Goal: Transaction & Acquisition: Purchase product/service

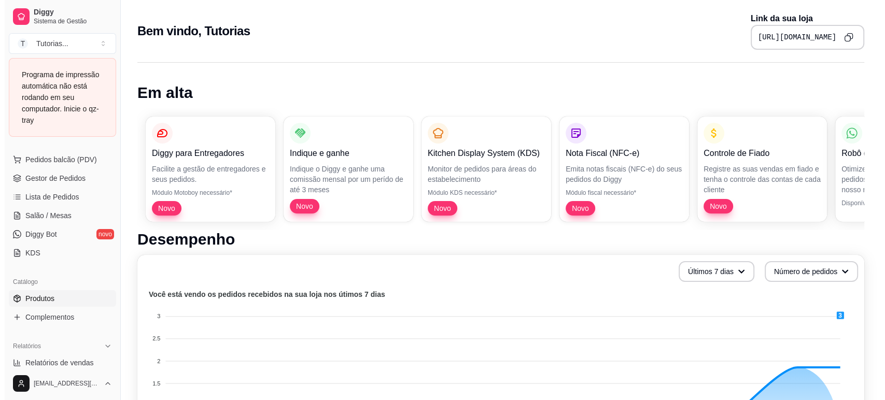
scroll to position [195, 0]
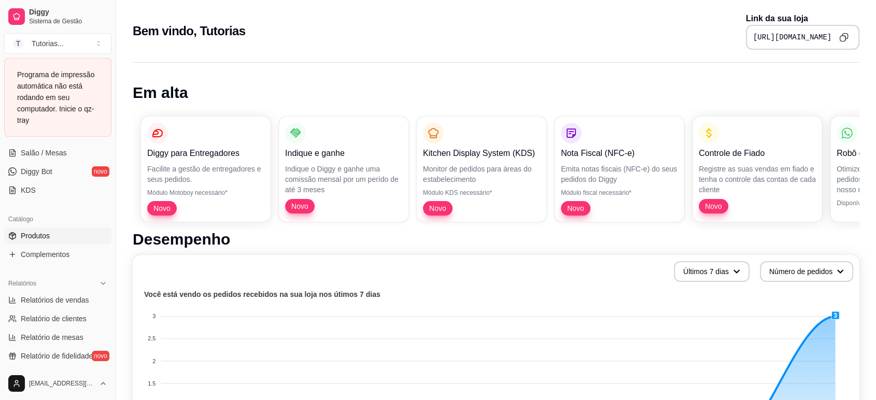
click at [45, 237] on span "Produtos" at bounding box center [35, 236] width 29 height 10
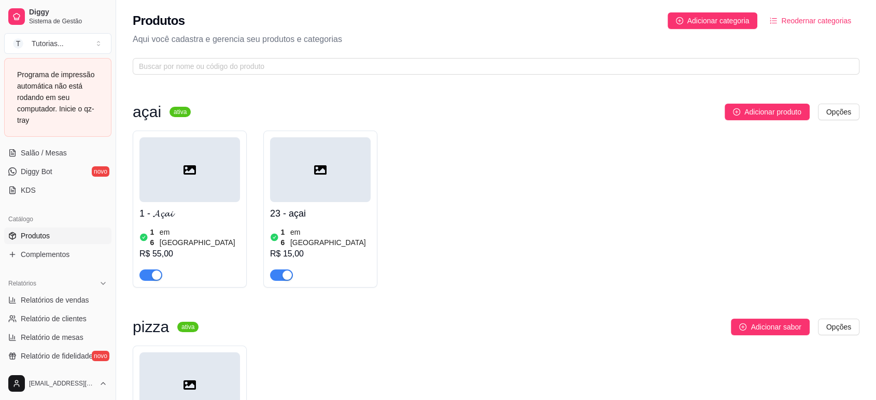
click at [191, 231] on article "em [GEOGRAPHIC_DATA]" at bounding box center [200, 237] width 80 height 21
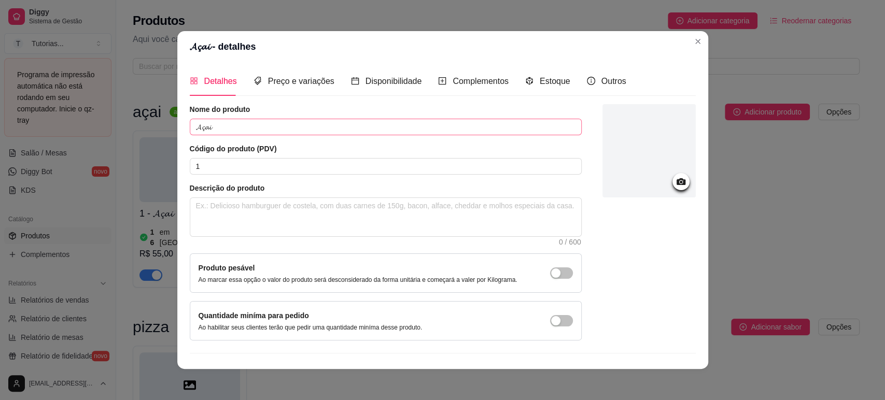
scroll to position [21, 0]
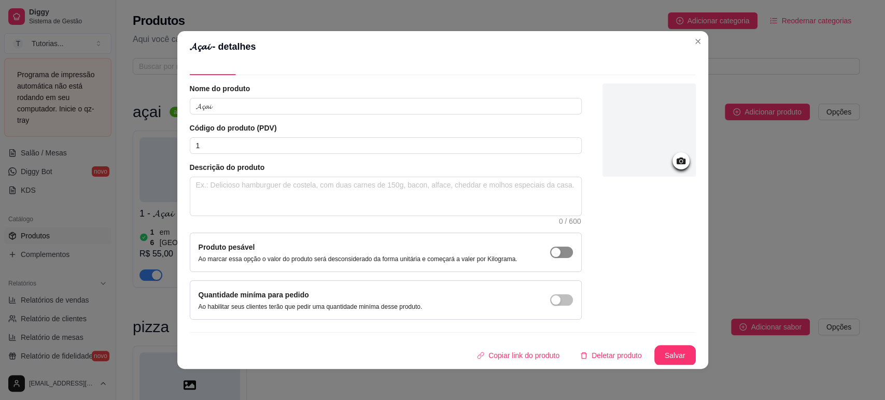
drag, startPoint x: 538, startPoint y: 251, endPoint x: 543, endPoint y: 254, distance: 5.9
click at [551, 251] on div "button" at bounding box center [555, 252] width 9 height 9
click at [659, 352] on button "Salvar" at bounding box center [674, 355] width 41 height 21
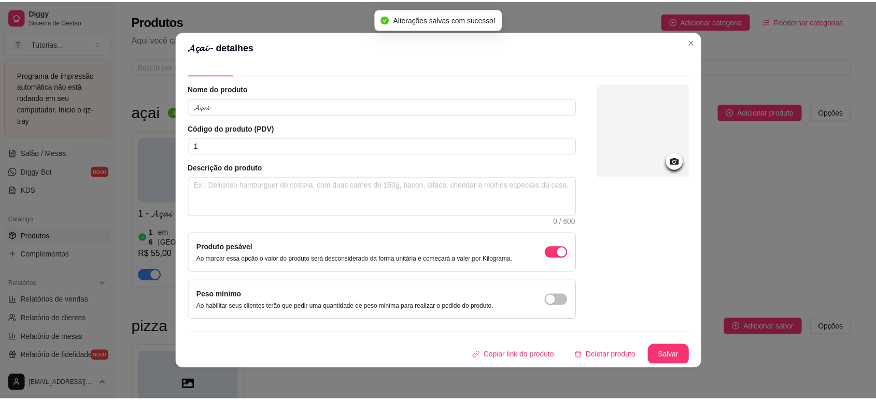
scroll to position [0, 0]
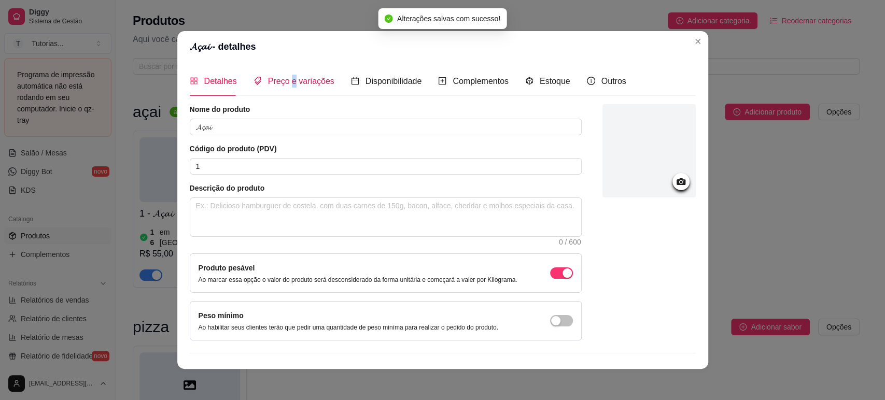
click at [287, 82] on span "Preço e variações" at bounding box center [301, 81] width 66 height 9
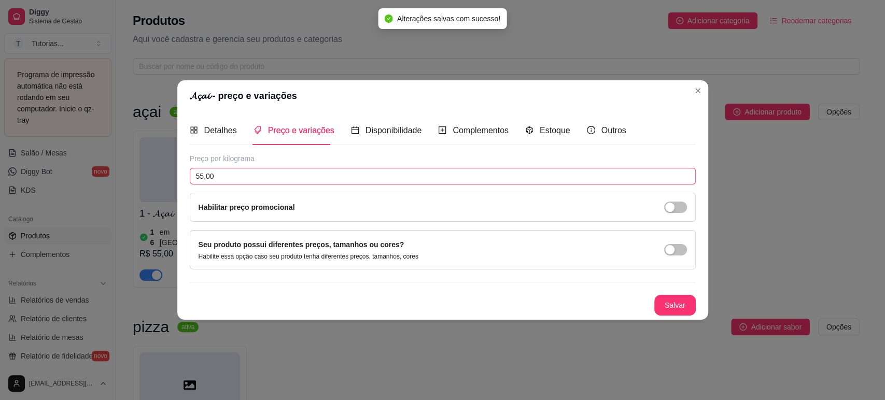
click at [225, 174] on input "55,00" at bounding box center [443, 176] width 506 height 17
click at [672, 307] on button "Salvar" at bounding box center [674, 305] width 41 height 21
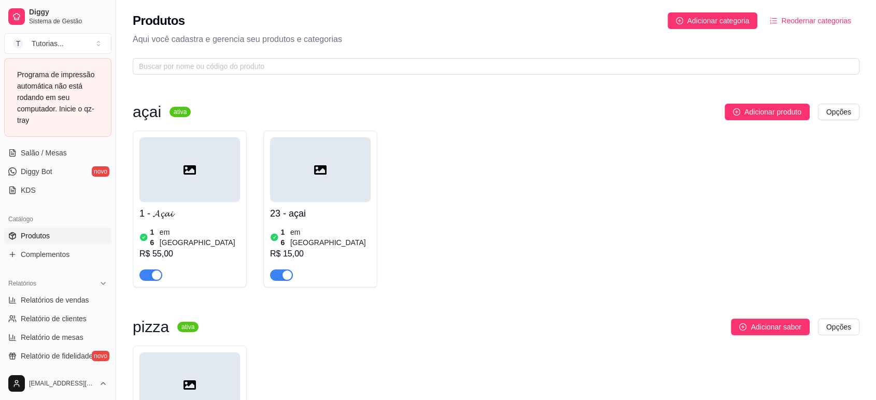
click at [216, 189] on div at bounding box center [189, 169] width 101 height 65
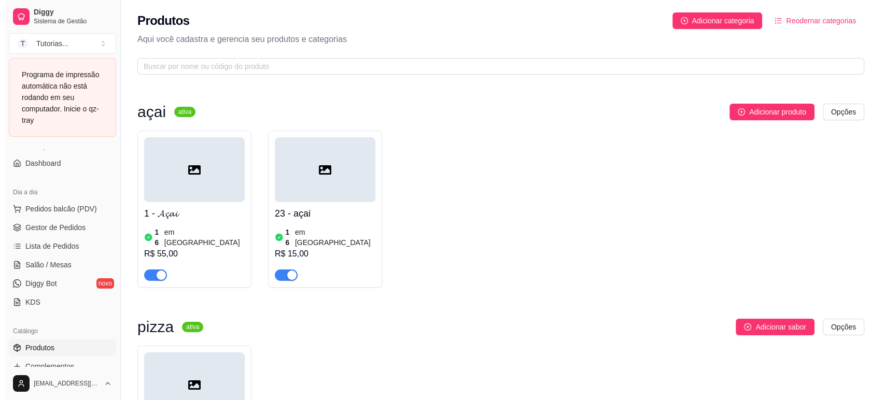
scroll to position [79, 0]
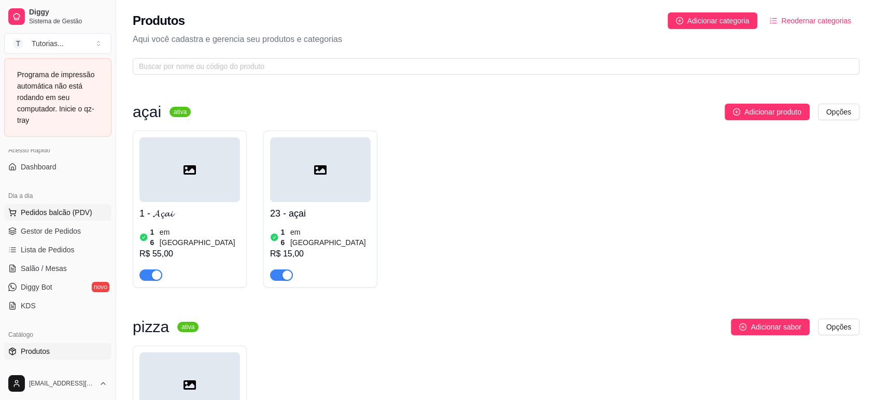
click at [45, 211] on span "Pedidos balcão (PDV)" at bounding box center [57, 212] width 72 height 10
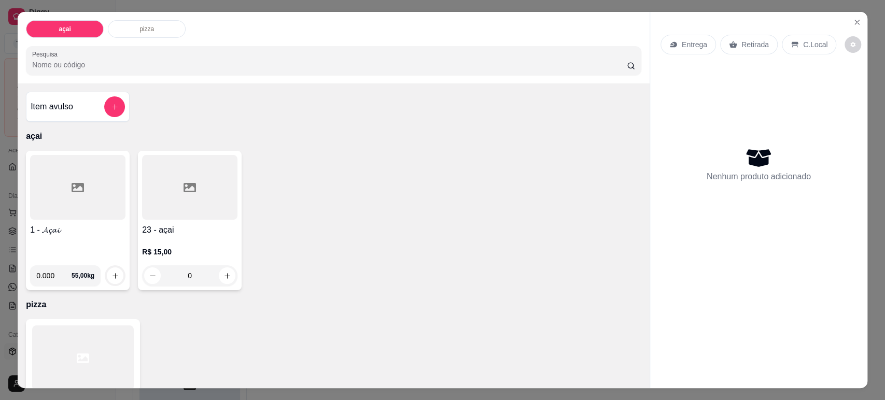
click at [96, 210] on div at bounding box center [77, 187] width 95 height 65
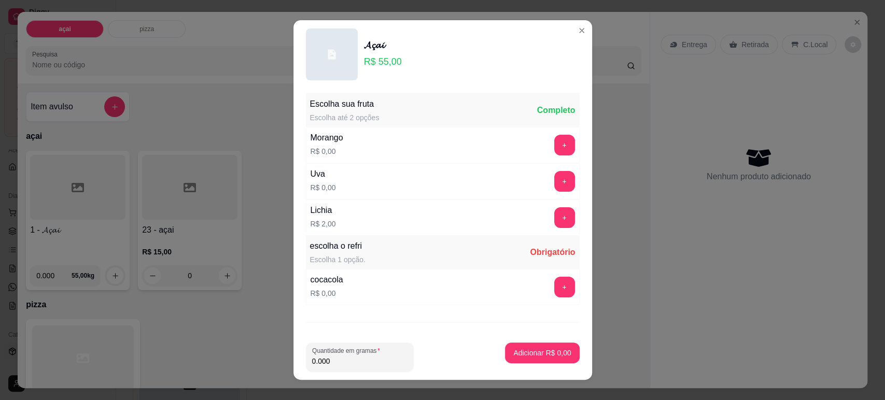
click at [345, 359] on input "0.000" at bounding box center [359, 361] width 95 height 10
type input "0.250"
click at [554, 140] on button "+" at bounding box center [564, 145] width 21 height 21
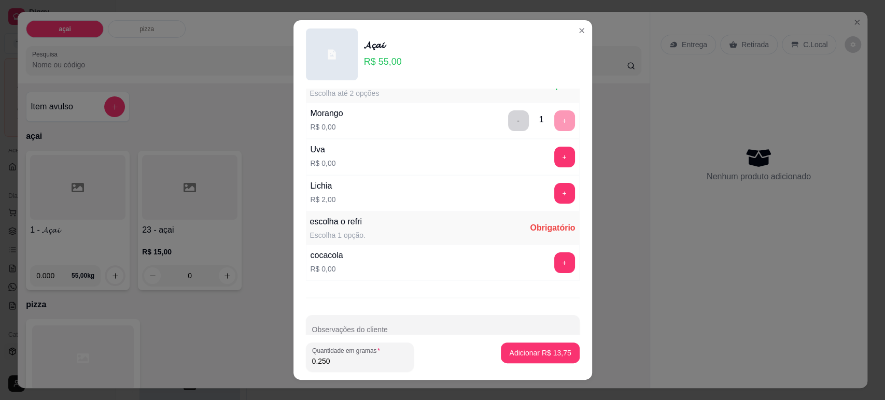
scroll to position [47, 0]
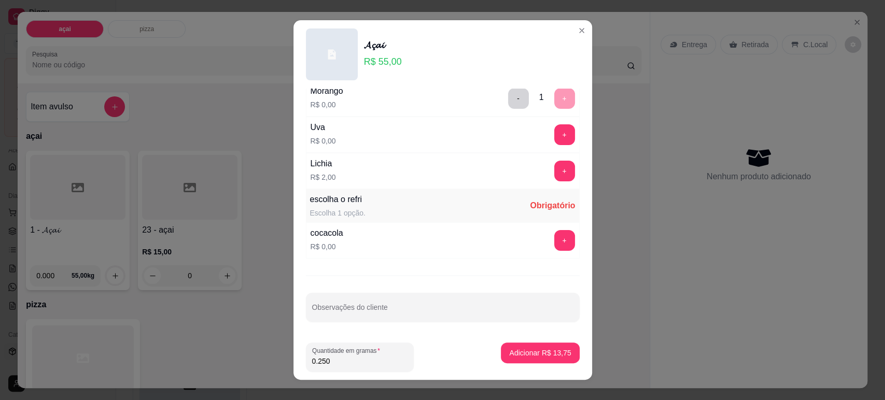
click at [554, 165] on button "+" at bounding box center [564, 171] width 21 height 21
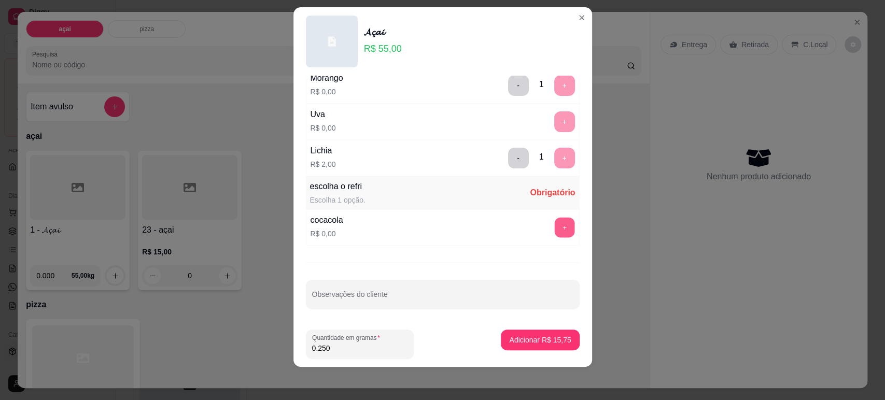
click at [554, 217] on button "+" at bounding box center [564, 227] width 20 height 20
click at [527, 332] on button "Adicionar R$ 15,75" at bounding box center [540, 340] width 78 height 21
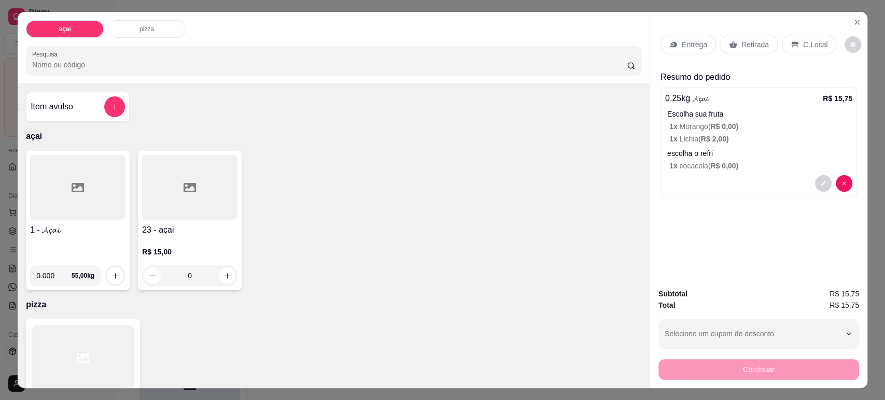
click at [752, 162] on p "1 x cocacola ( R$ 0,00 )" at bounding box center [760, 166] width 183 height 10
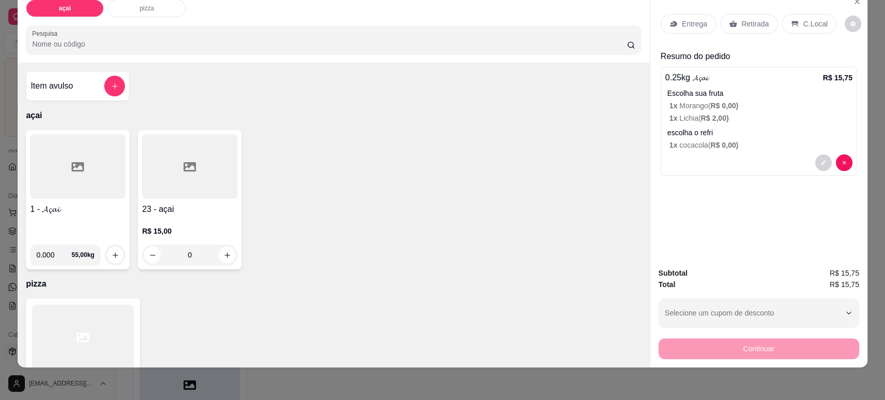
click at [738, 165] on div at bounding box center [758, 162] width 187 height 17
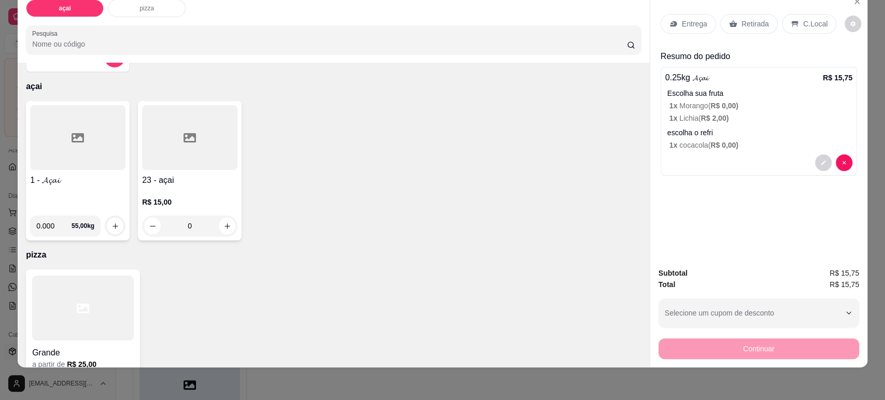
scroll to position [72, 0]
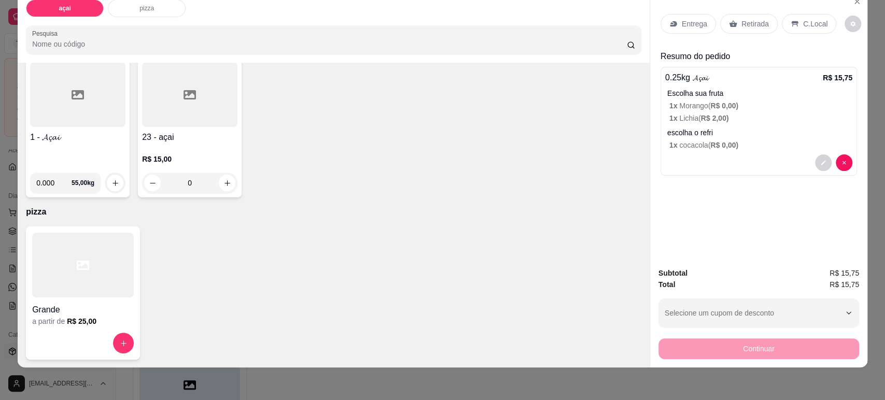
click at [105, 136] on h4 "1 - 𝓐𝓬̧𝓪𝓲" at bounding box center [77, 137] width 95 height 12
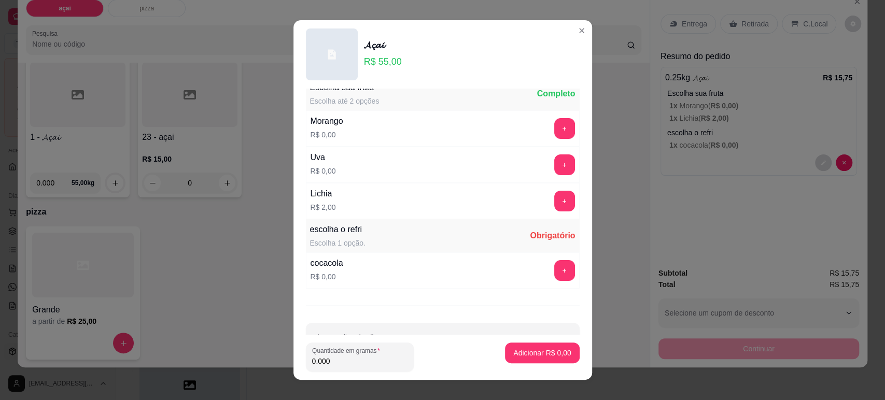
scroll to position [0, 0]
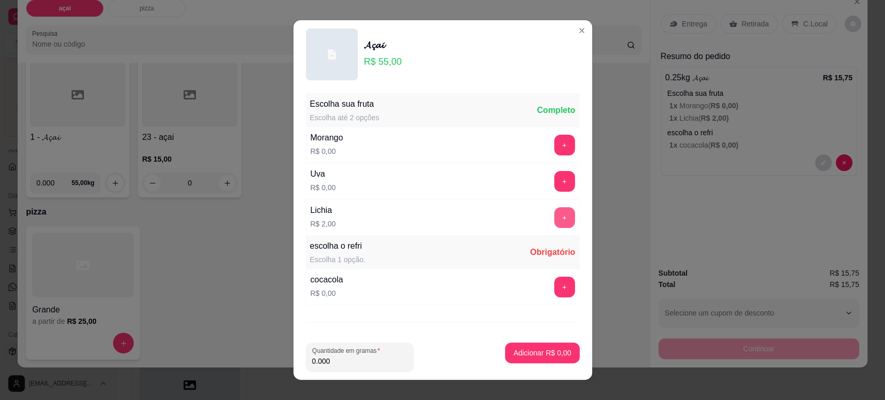
click at [554, 221] on button "+" at bounding box center [564, 217] width 21 height 21
click at [554, 281] on button "+" at bounding box center [564, 287] width 21 height 21
click at [367, 353] on label "Quantidade em gramas" at bounding box center [348, 350] width 72 height 9
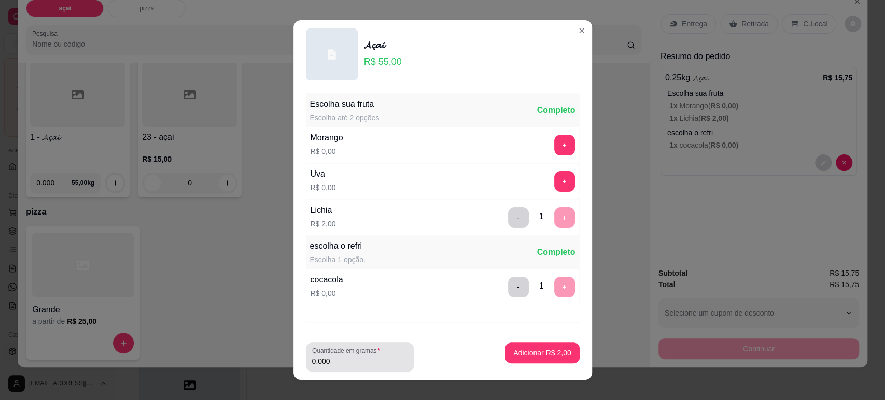
click at [337, 365] on input "0.000" at bounding box center [359, 361] width 95 height 10
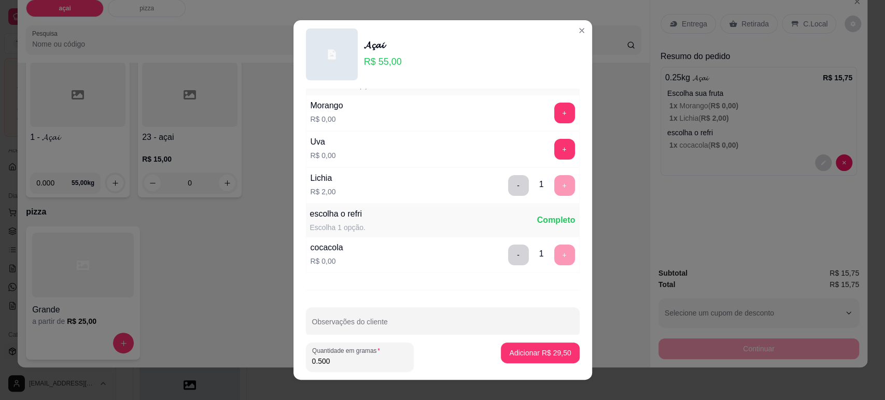
scroll to position [47, 0]
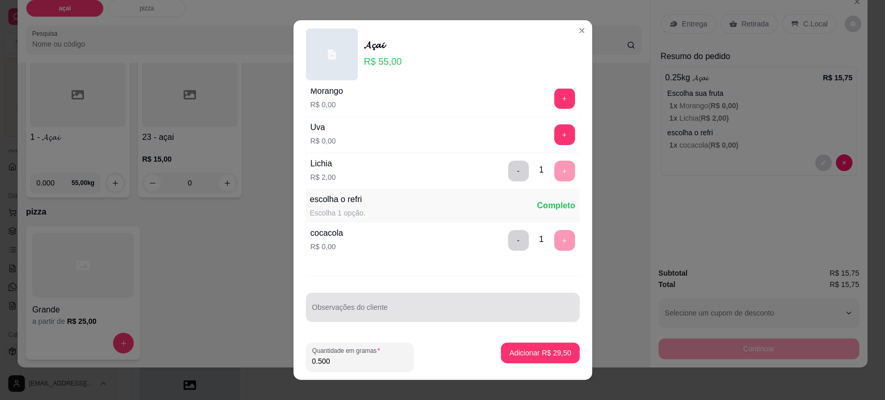
type input "0.500"
drag, startPoint x: 383, startPoint y: 306, endPoint x: 386, endPoint y: 293, distance: 12.8
click at [385, 306] on input "Observações do cliente" at bounding box center [442, 311] width 261 height 10
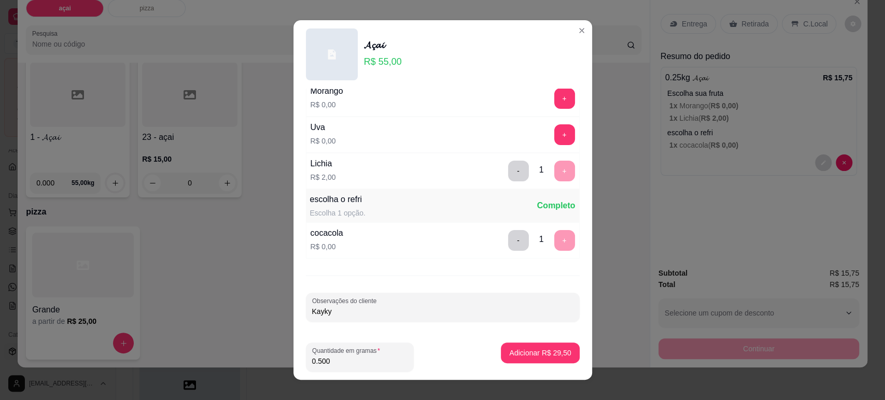
type input "Kayky"
click at [510, 363] on div "Adicionar R$ 29,50" at bounding box center [540, 357] width 78 height 29
click at [510, 356] on p "Adicionar R$ 29,50" at bounding box center [540, 353] width 60 height 10
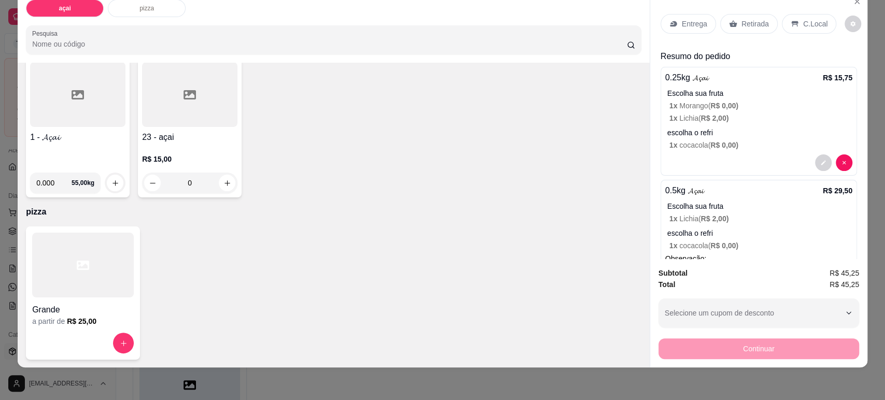
scroll to position [54, 0]
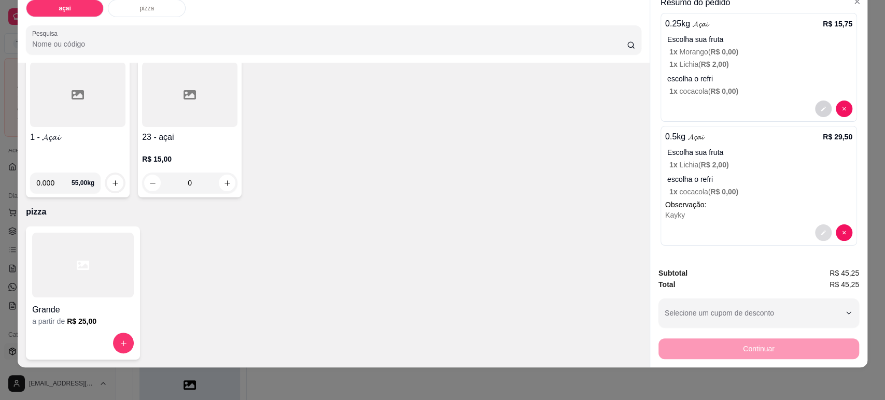
click at [815, 227] on button "decrease-product-quantity" at bounding box center [823, 232] width 17 height 17
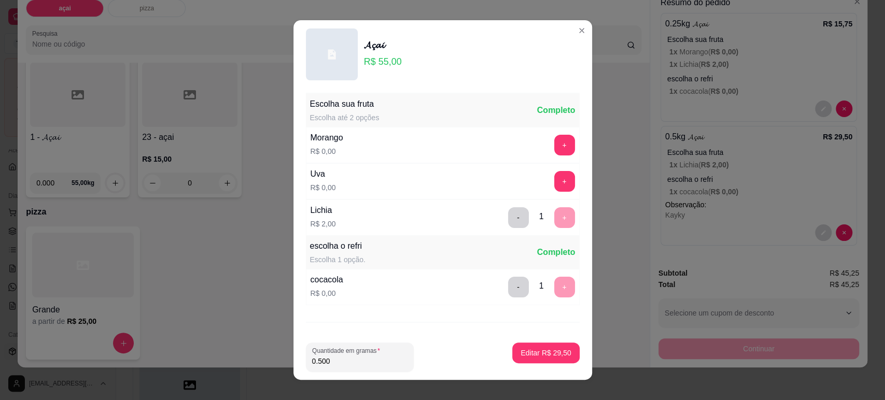
drag, startPoint x: 340, startPoint y: 365, endPoint x: 388, endPoint y: 368, distance: 48.3
click at [388, 368] on div "Quantidade em gramas 0.500" at bounding box center [360, 357] width 108 height 29
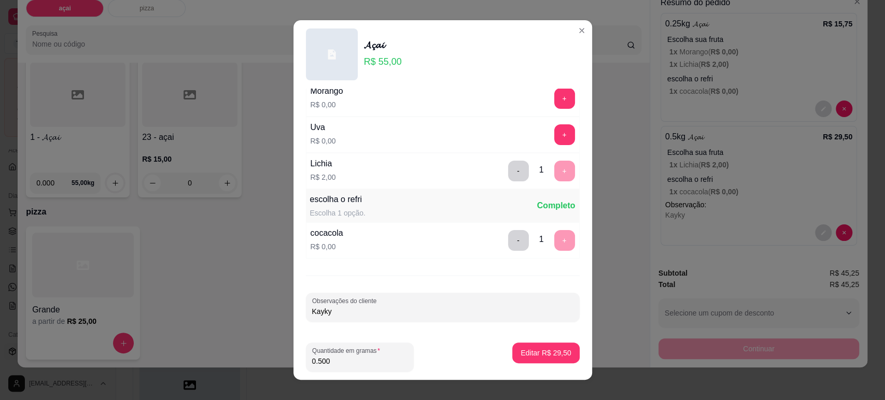
drag, startPoint x: 287, startPoint y: 307, endPoint x: 275, endPoint y: 303, distance: 13.0
click at [280, 305] on div "𝓐𝓬̧𝓪𝓲 R$ 55,00 Escolha sua fruta Escolha até 2 opções Completo Morango R$ 0,00 …" at bounding box center [442, 200] width 885 height 400
click at [538, 351] on p "Editar R$ 29,50" at bounding box center [545, 353] width 50 height 10
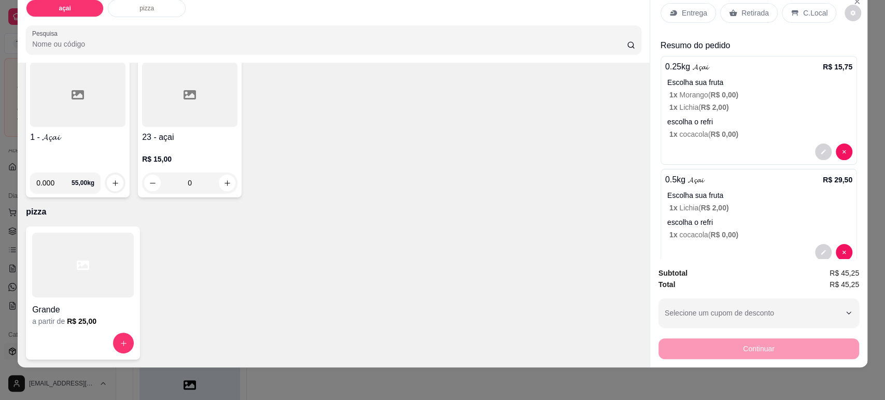
scroll to position [0, 0]
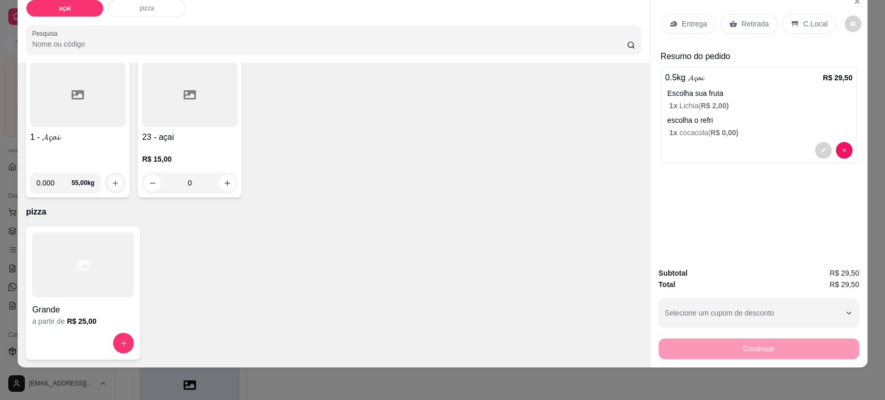
click at [107, 180] on button "increase-product-quantity" at bounding box center [115, 183] width 16 height 16
click at [55, 177] on input "0.000" at bounding box center [53, 183] width 35 height 21
click at [59, 179] on input "0.001" at bounding box center [53, 183] width 35 height 21
type input "0.000"
click at [62, 186] on input "0.000" at bounding box center [53, 183] width 35 height 21
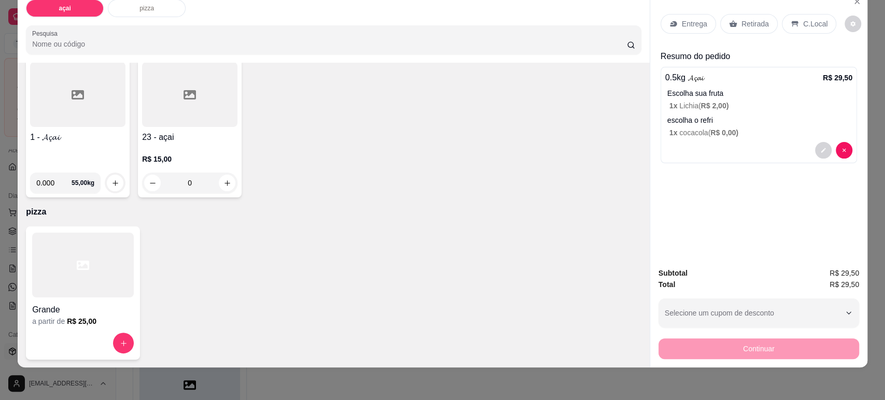
click at [77, 135] on h4 "1 - 𝓐𝓬̧𝓪𝓲" at bounding box center [77, 137] width 95 height 12
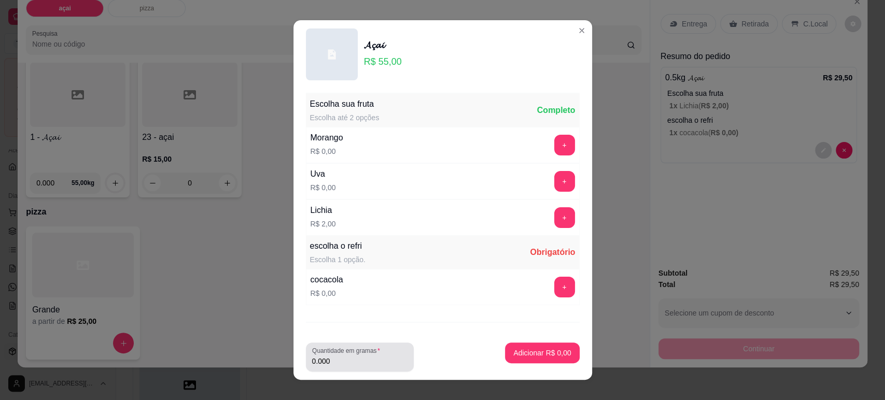
click at [340, 362] on input "0.000" at bounding box center [359, 361] width 95 height 10
type input "0.270"
click at [554, 138] on button "+" at bounding box center [564, 145] width 20 height 20
click at [508, 140] on button "-" at bounding box center [518, 145] width 21 height 21
click at [554, 214] on button "+" at bounding box center [564, 217] width 20 height 20
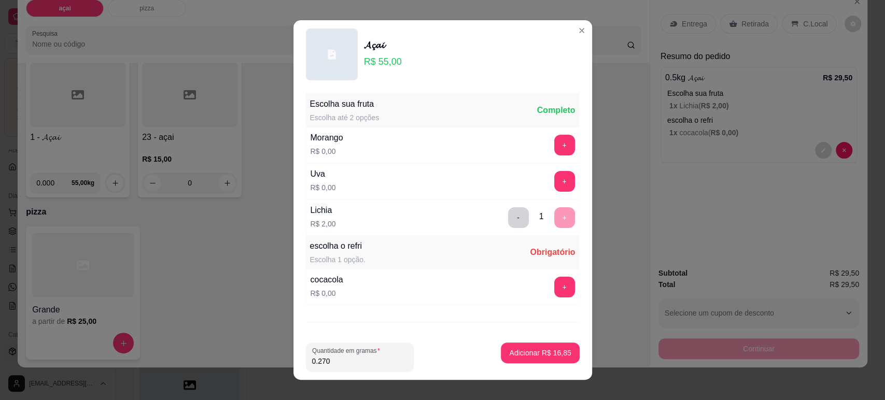
click at [554, 281] on button "+" at bounding box center [564, 287] width 21 height 21
click at [539, 348] on p "Adicionar R$ 16,85" at bounding box center [540, 353] width 62 height 10
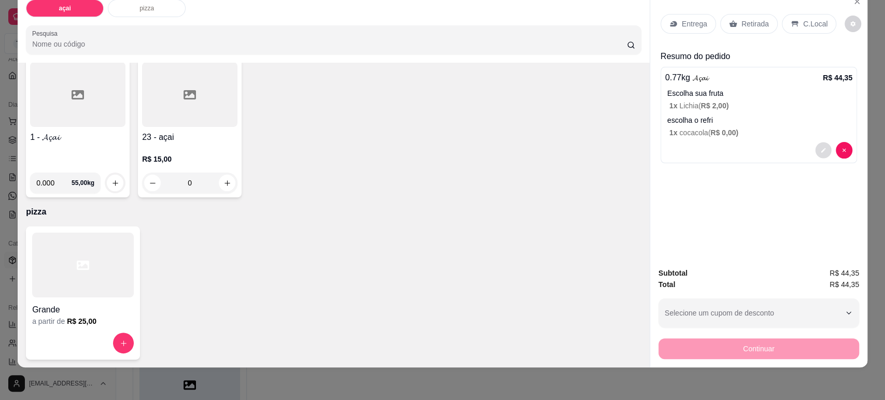
click at [820, 148] on icon "decrease-product-quantity" at bounding box center [823, 150] width 6 height 6
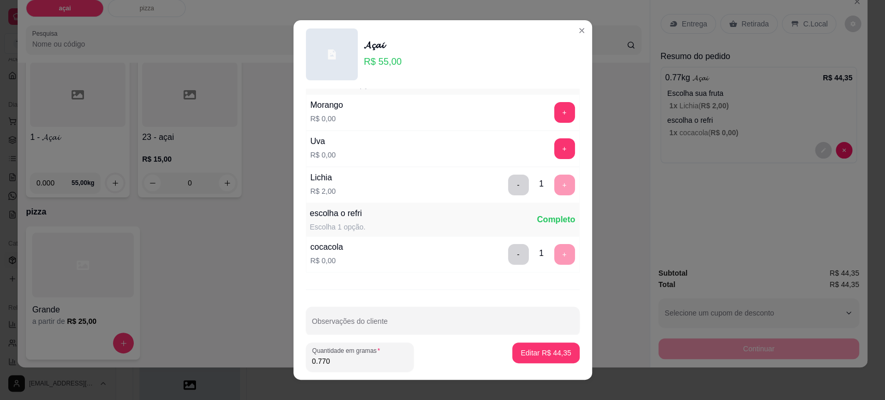
scroll to position [47, 0]
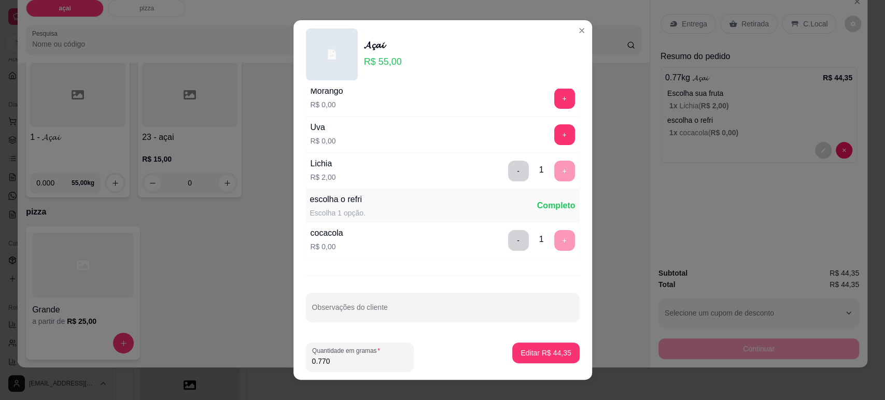
drag, startPoint x: 329, startPoint y: 358, endPoint x: 285, endPoint y: 352, distance: 44.5
click at [286, 353] on div "𝓐𝓬̧𝓪𝓲 R$ 55,00 Escolha sua fruta Escolha até 2 opções Completo Morango R$ 0,00 …" at bounding box center [442, 200] width 885 height 400
type input "0.250"
click at [531, 364] on div "Editar R$ 15,75" at bounding box center [545, 357] width 67 height 29
click at [531, 347] on button "Editar R$ 15,75" at bounding box center [545, 353] width 65 height 20
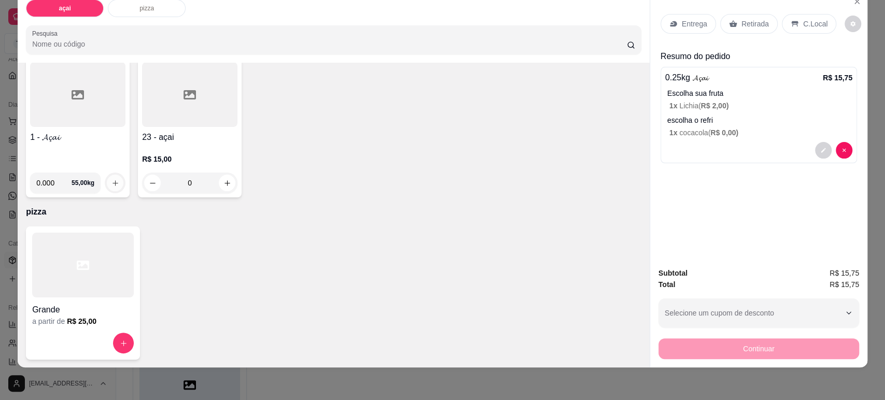
click at [111, 183] on icon "increase-product-quantity" at bounding box center [115, 183] width 8 height 8
click at [84, 111] on div at bounding box center [77, 94] width 95 height 65
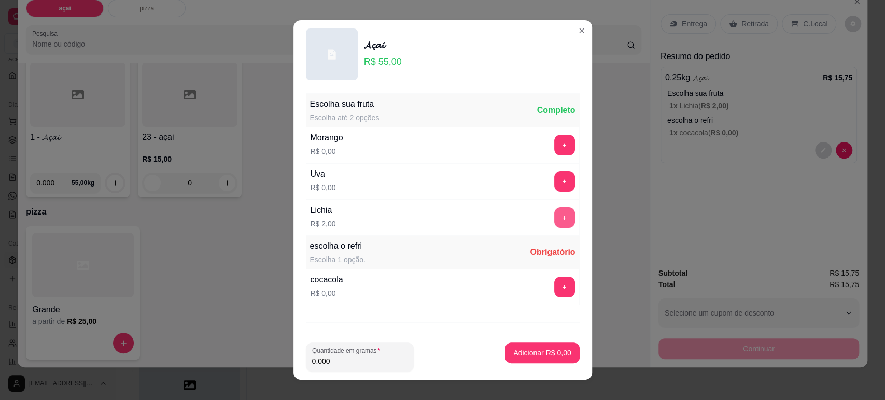
click at [554, 222] on button "+" at bounding box center [564, 217] width 21 height 21
click at [554, 281] on button "+" at bounding box center [564, 287] width 21 height 21
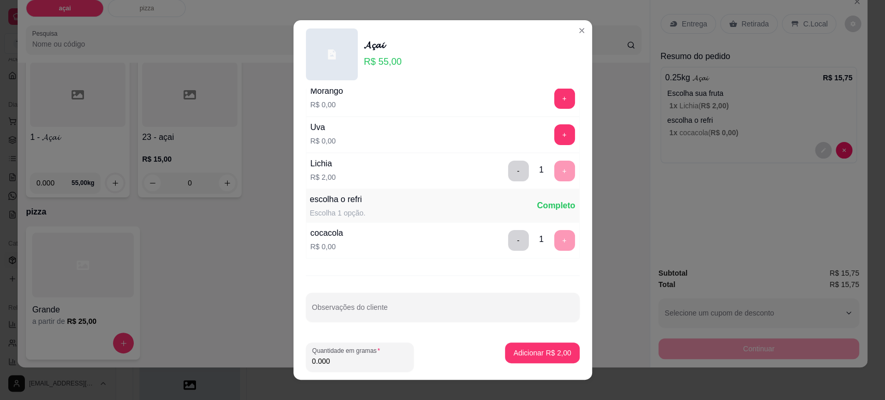
click at [340, 362] on input "0.000" at bounding box center [359, 361] width 95 height 10
type input "0.270"
click at [380, 309] on input "Observações do cliente" at bounding box center [442, 311] width 261 height 10
type input "kayky"
click at [536, 347] on button "Adicionar R$ 16,85" at bounding box center [540, 353] width 78 height 21
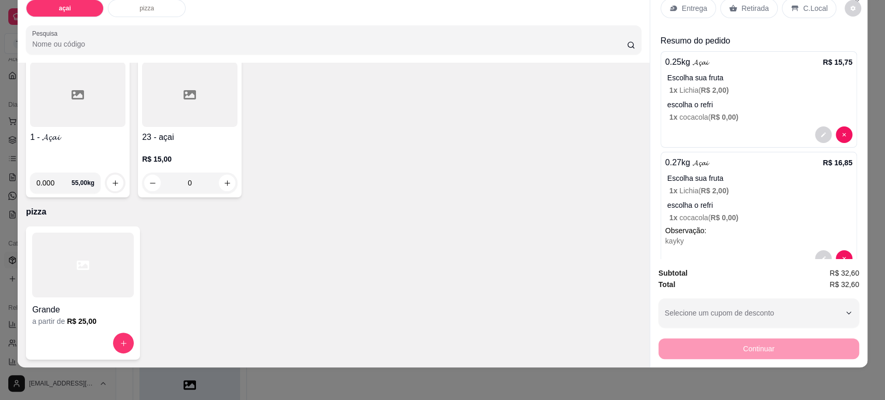
scroll to position [8, 0]
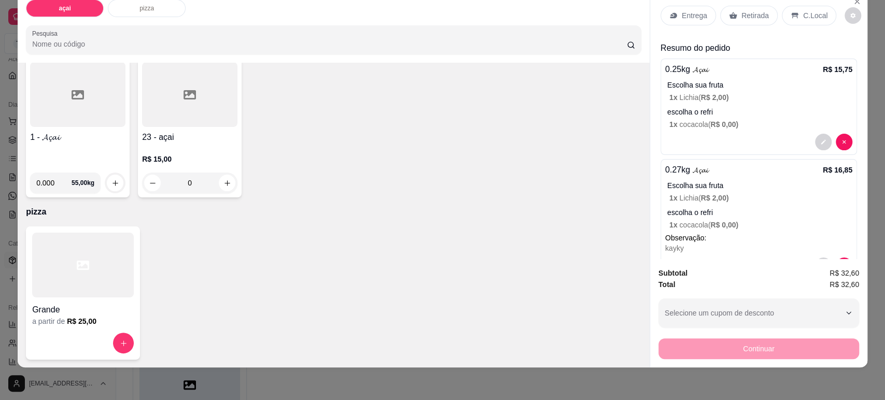
click at [820, 139] on icon "decrease-product-quantity" at bounding box center [823, 142] width 6 height 6
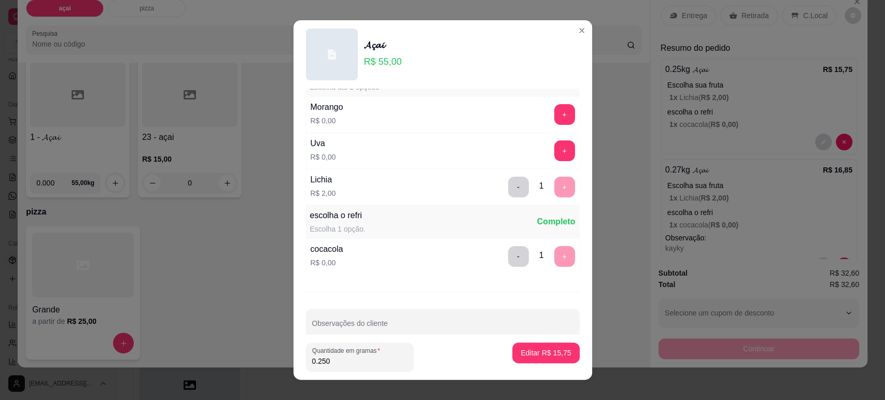
scroll to position [47, 0]
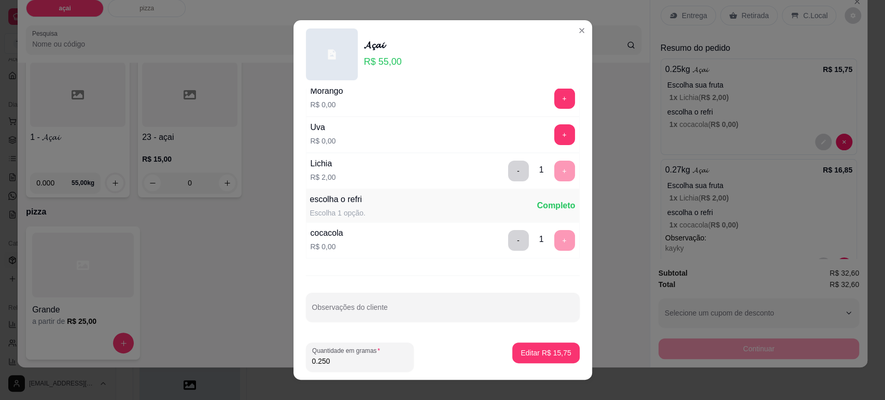
click at [360, 310] on input "Observações do cliente" at bounding box center [442, 311] width 261 height 10
type input "J"
type input "B"
type input "[PERSON_NAME]"
click at [527, 347] on button "Editar R$ 15,75" at bounding box center [545, 353] width 65 height 20
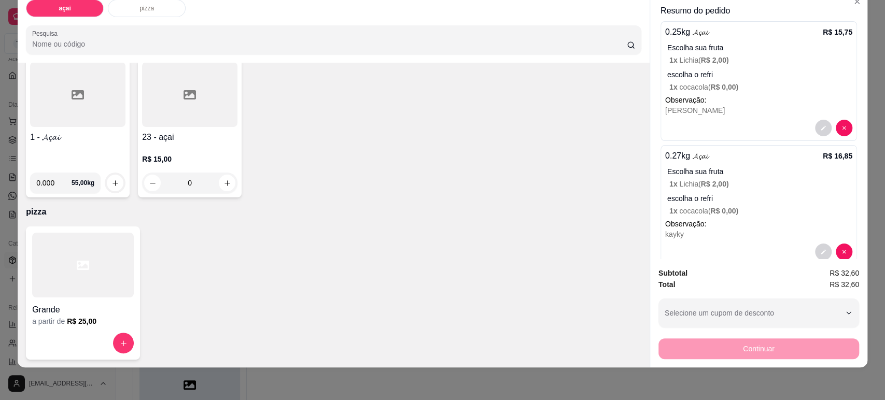
scroll to position [65, 0]
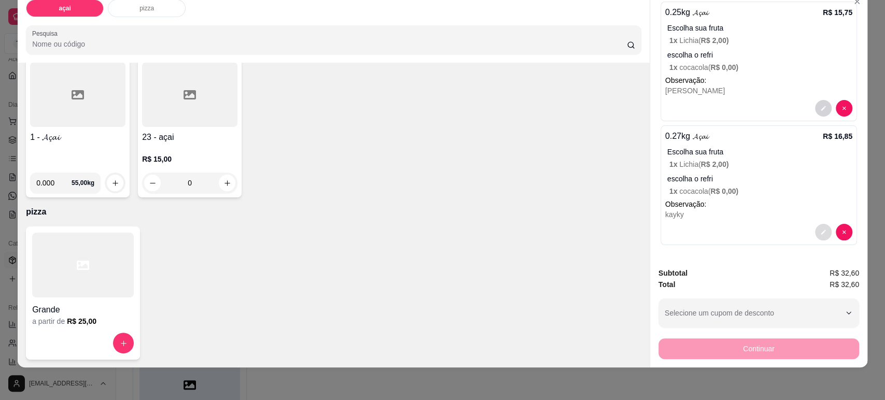
click at [815, 230] on button "decrease-product-quantity" at bounding box center [823, 232] width 17 height 17
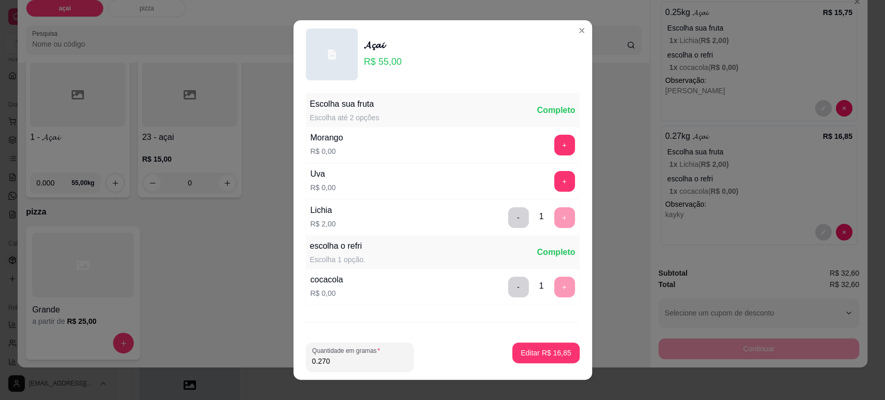
drag, startPoint x: 332, startPoint y: 361, endPoint x: 379, endPoint y: 356, distance: 47.0
click at [385, 363] on input "0.270" at bounding box center [359, 361] width 95 height 10
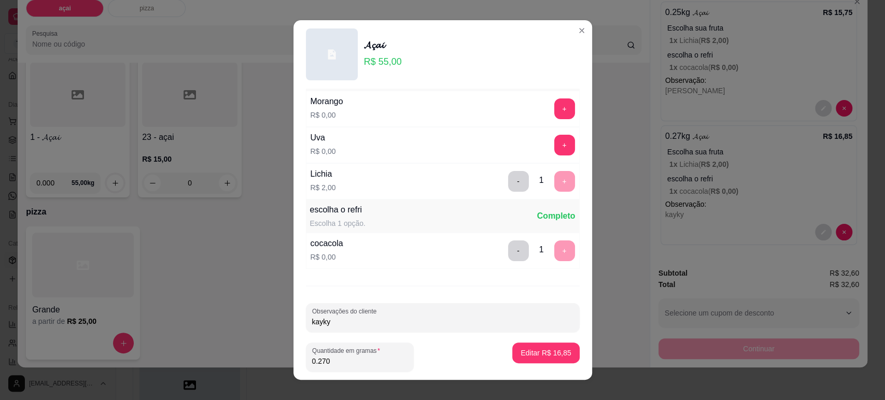
scroll to position [47, 0]
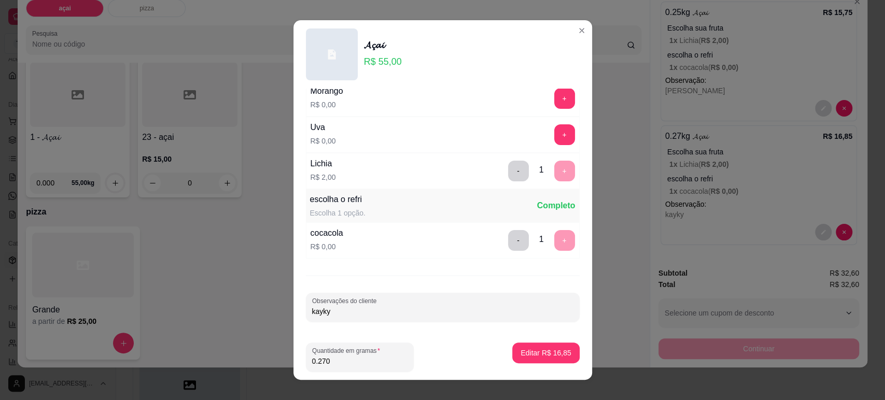
drag, startPoint x: 320, startPoint y: 313, endPoint x: 247, endPoint y: 294, distance: 75.9
click at [263, 300] on div "𝓐𝓬̧𝓪𝓲 R$ 55,00 Escolha sua fruta Escolha até 2 opções Completo Morango R$ 0,00 …" at bounding box center [442, 200] width 885 height 400
type input "[PERSON_NAME]"
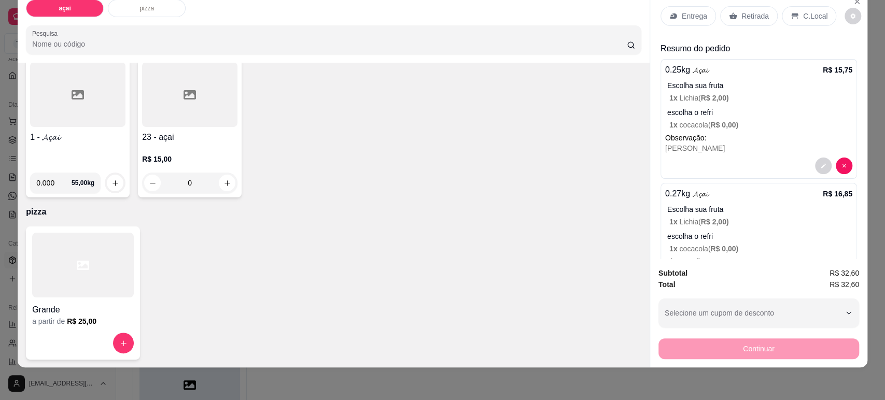
scroll to position [65, 0]
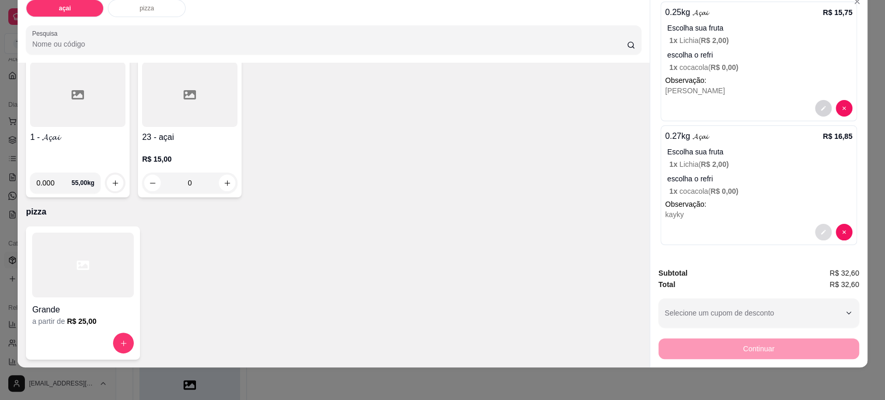
click at [820, 233] on icon "decrease-product-quantity" at bounding box center [823, 232] width 6 height 6
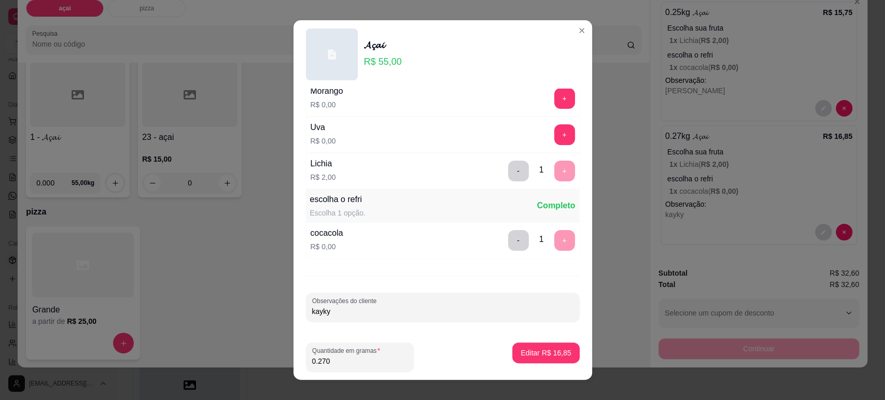
drag, startPoint x: 356, startPoint y: 311, endPoint x: 239, endPoint y: 291, distance: 118.9
click at [245, 293] on div "𝓐𝓬̧𝓪𝓲 R$ 55,00 Escolha sua fruta Escolha até 2 opções Completo Morango R$ 0,00 …" at bounding box center [442, 200] width 885 height 400
type input "[PERSON_NAME]"
click at [527, 356] on p "Editar R$ 16,85" at bounding box center [545, 353] width 49 height 10
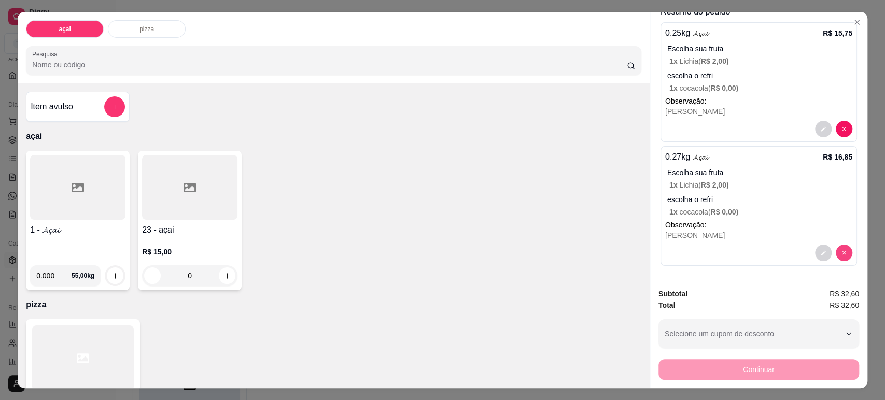
scroll to position [0, 0]
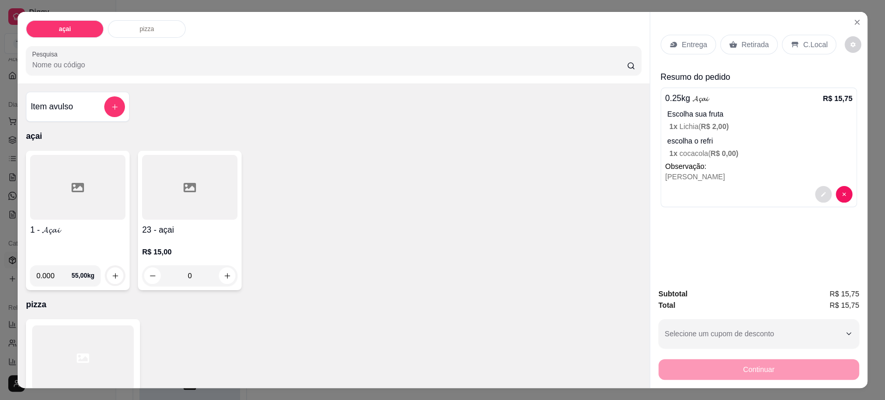
click at [820, 191] on icon "decrease-product-quantity" at bounding box center [823, 194] width 6 height 6
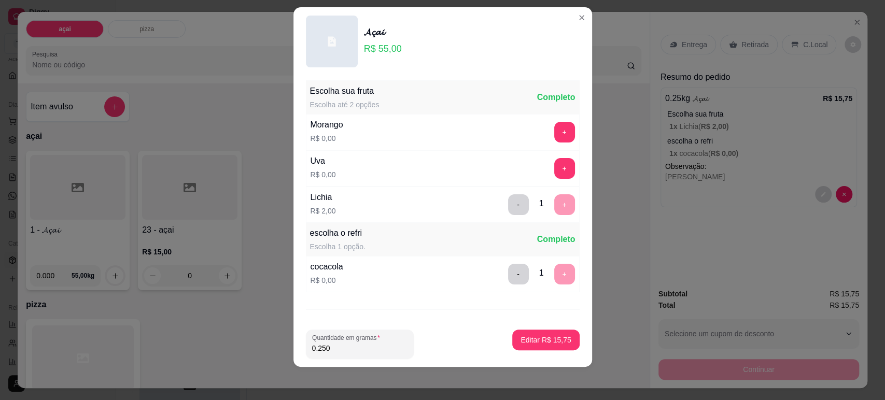
scroll to position [47, 0]
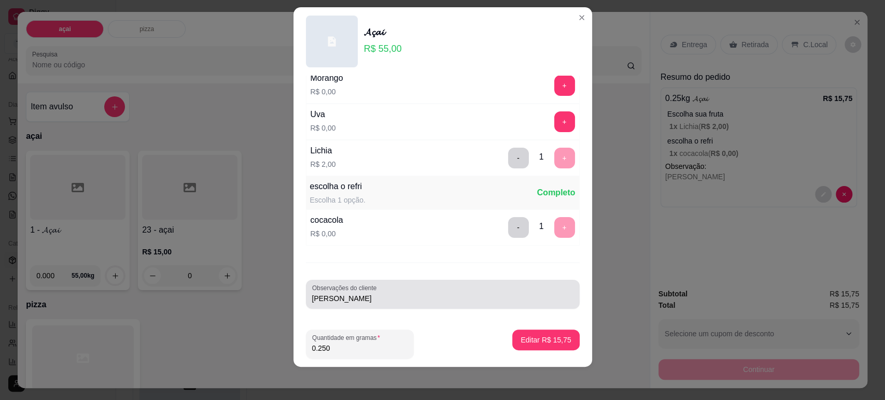
click at [342, 297] on input "[PERSON_NAME]" at bounding box center [442, 298] width 261 height 10
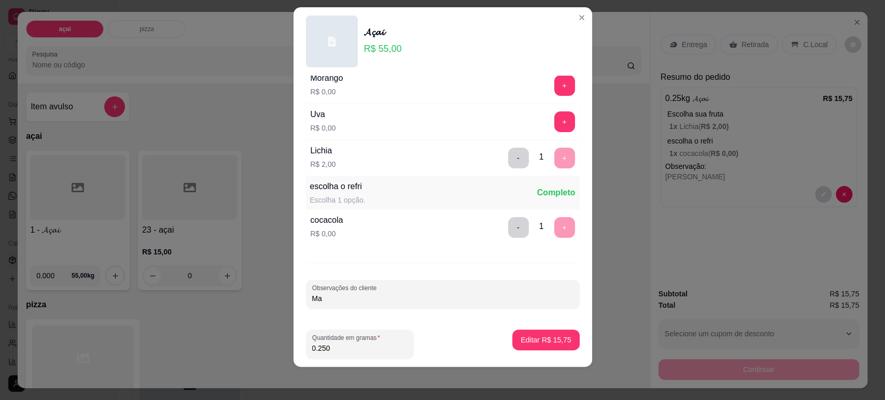
type input "M"
click at [536, 336] on p "Editar R$ 15,75" at bounding box center [545, 340] width 49 height 10
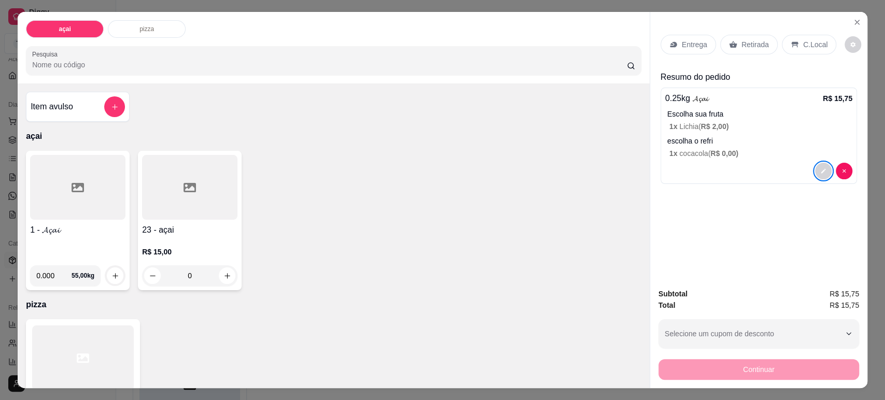
click at [746, 202] on div "Entrega Retirada C.Local Resumo do pedido 0.25 kg 𝓐𝓬̧𝓪𝓲 R$ 15,75 Escolha sua fr…" at bounding box center [758, 146] width 217 height 268
click at [116, 278] on button "increase-product-quantity" at bounding box center [115, 275] width 17 height 17
click at [54, 190] on div at bounding box center [77, 187] width 95 height 65
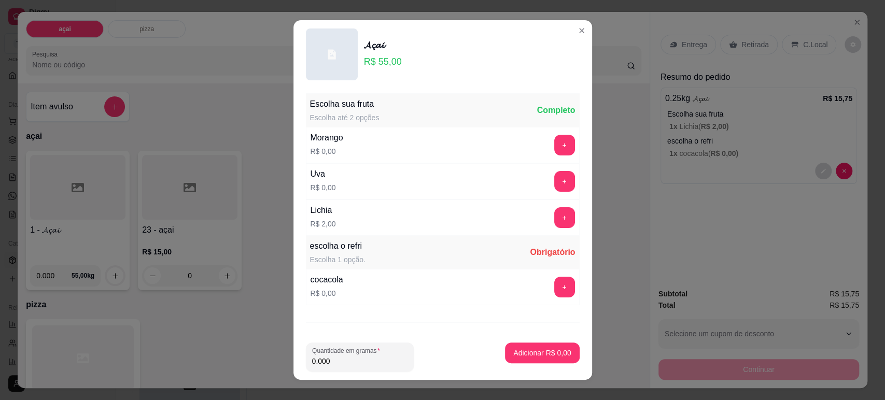
click at [340, 365] on input "0.000" at bounding box center [359, 361] width 95 height 10
type input "0.250"
click at [554, 217] on button "+" at bounding box center [564, 217] width 20 height 20
click at [554, 283] on button "+" at bounding box center [564, 287] width 21 height 21
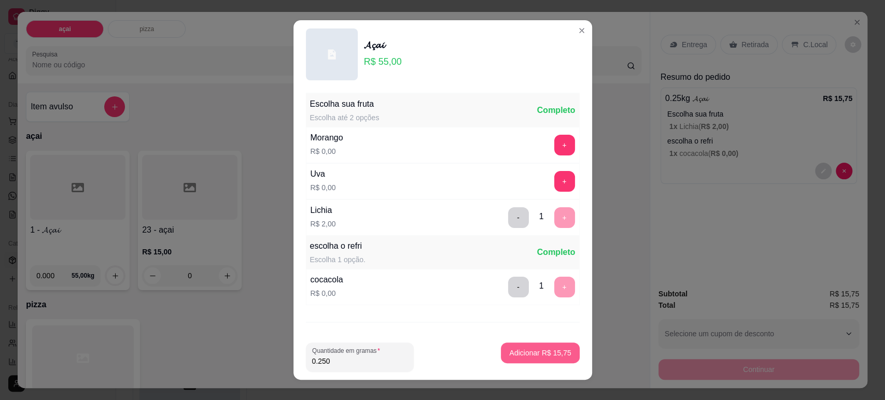
click at [522, 350] on p "Adicionar R$ 15,75" at bounding box center [540, 353] width 62 height 10
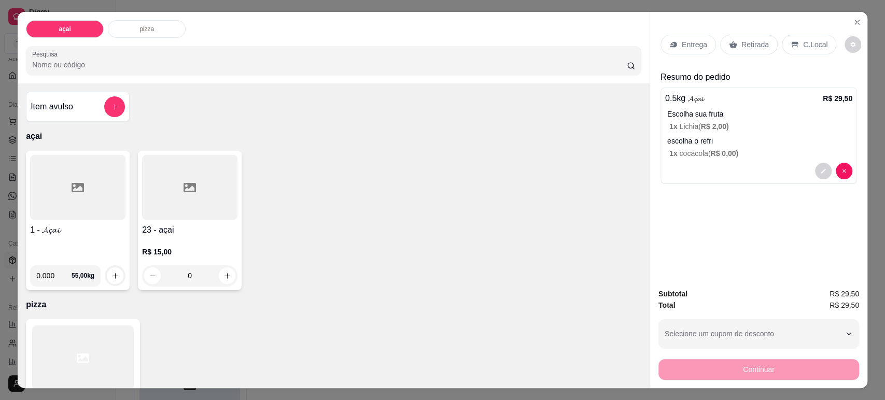
click at [715, 138] on p "escolha o refri" at bounding box center [759, 141] width 185 height 10
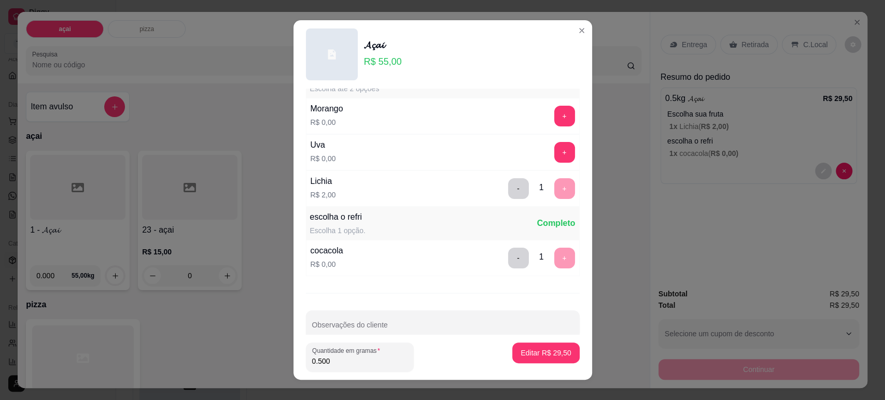
scroll to position [0, 0]
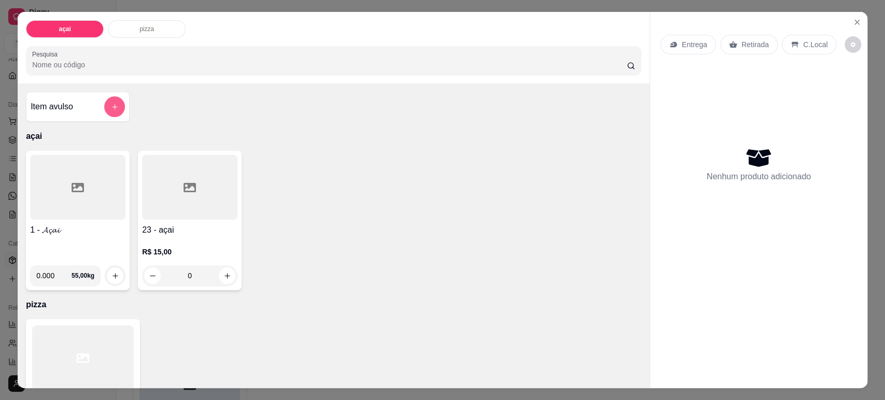
click at [121, 107] on div "Item avulso" at bounding box center [78, 107] width 104 height 30
